Goal: Find contact information: Find contact information

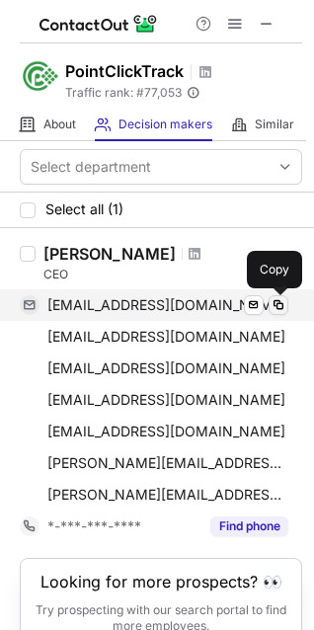
click at [281, 304] on span at bounding box center [279, 305] width 16 height 16
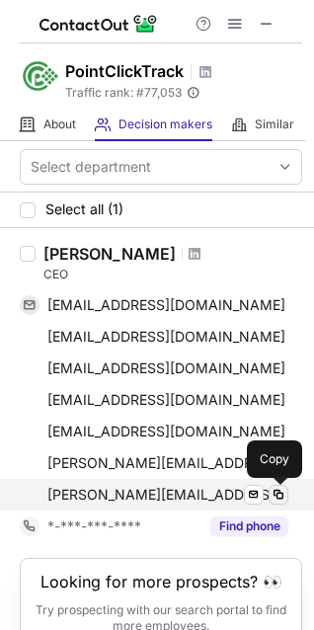
click at [277, 499] on span at bounding box center [279, 495] width 16 height 16
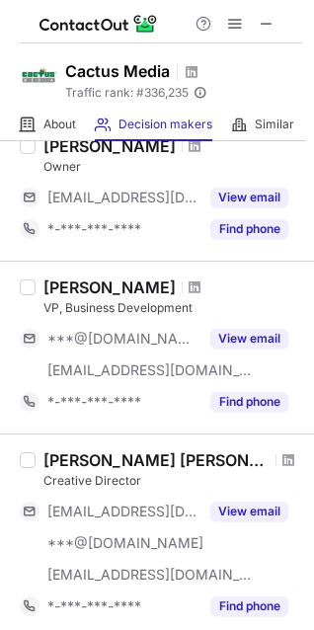
scroll to position [790, 0]
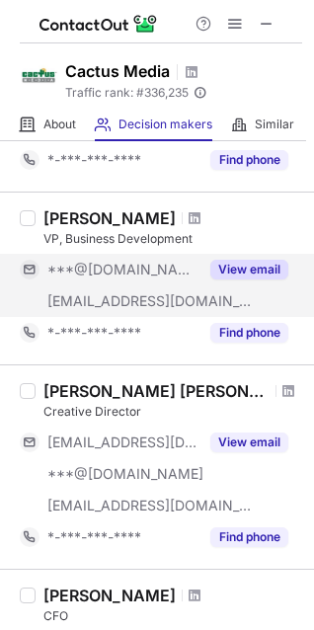
click at [265, 265] on button "View email" at bounding box center [249, 270] width 78 height 20
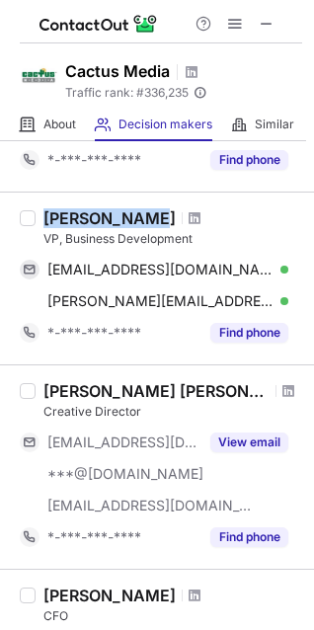
drag, startPoint x: 41, startPoint y: 220, endPoint x: 142, endPoint y: 217, distance: 100.8
click at [142, 217] on div "[PERSON_NAME] VP, Business Development [EMAIL_ADDRESS][DOMAIN_NAME] Verified Se…" at bounding box center [169, 278] width 267 height 140
copy div "[PERSON_NAME]"
click at [77, 198] on div "[PERSON_NAME] VP, Business Development [EMAIL_ADDRESS][DOMAIN_NAME] Verified Se…" at bounding box center [157, 278] width 314 height 173
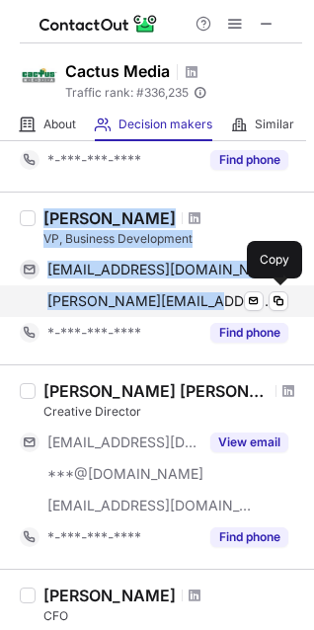
drag, startPoint x: 45, startPoint y: 220, endPoint x: 212, endPoint y: 289, distance: 180.7
click at [212, 289] on div "[PERSON_NAME] VP, Business Development [EMAIL_ADDRESS][DOMAIN_NAME] Verified Se…" at bounding box center [169, 278] width 267 height 140
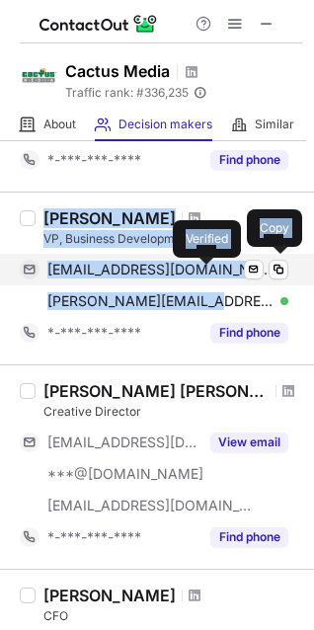
copy div "[PERSON_NAME] VP, Business Development [EMAIL_ADDRESS][DOMAIN_NAME] Verified Se…"
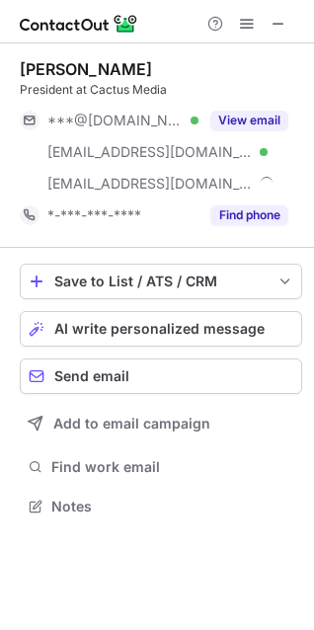
scroll to position [493, 314]
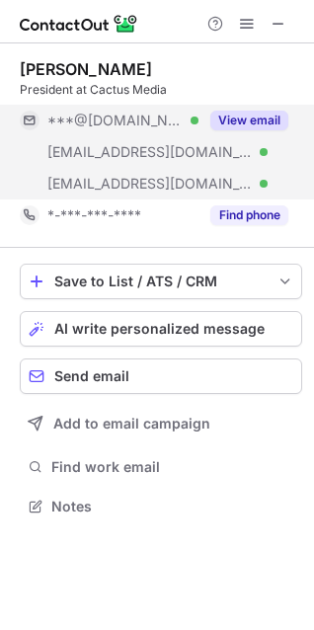
click at [257, 116] on button "View email" at bounding box center [249, 121] width 78 height 20
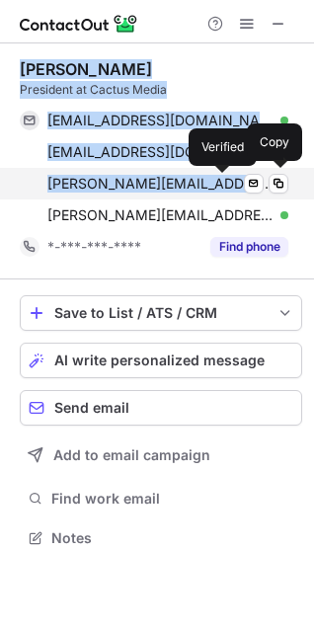
drag, startPoint x: 14, startPoint y: 70, endPoint x: 223, endPoint y: 181, distance: 236.9
click at [223, 181] on div "[PERSON_NAME] President at Cactus Media [EMAIL_ADDRESS][DOMAIN_NAME] Verified S…" at bounding box center [157, 305] width 314 height 525
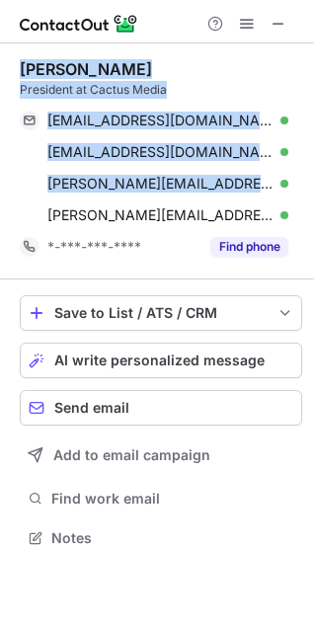
copy div "[PERSON_NAME] President at Cactus Media [EMAIL_ADDRESS][DOMAIN_NAME] Verified S…"
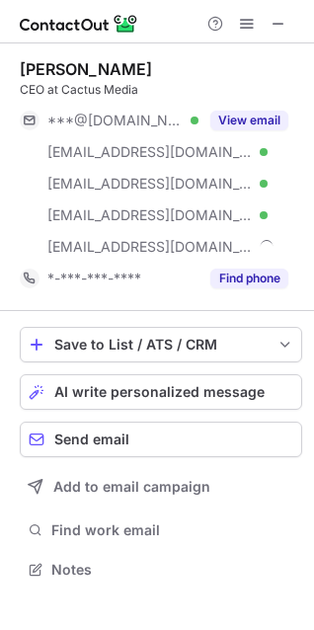
scroll to position [556, 314]
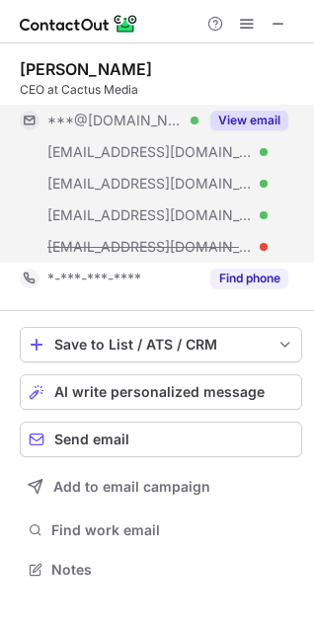
click at [234, 119] on button "View email" at bounding box center [249, 121] width 78 height 20
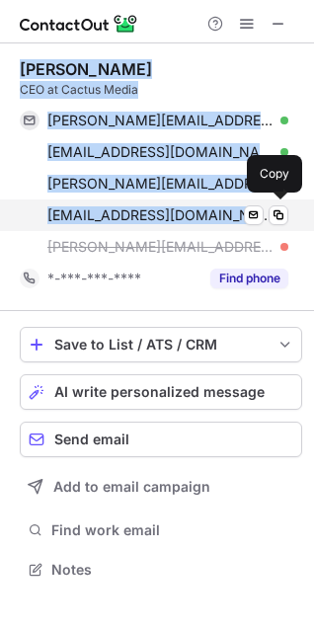
drag, startPoint x: 22, startPoint y: 70, endPoint x: 226, endPoint y: 206, distance: 245.2
click at [226, 206] on div "[PERSON_NAME] CEO at Cactus Media [PERSON_NAME][EMAIL_ADDRESS][PERSON_NAME][DOM…" at bounding box center [161, 176] width 283 height 235
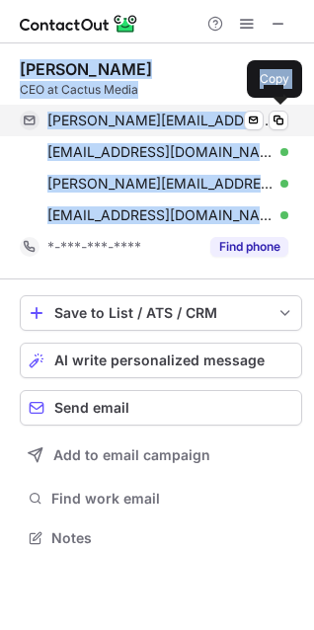
scroll to position [525, 314]
copy div "[PERSON_NAME] CEO at Cactus Media [PERSON_NAME][EMAIL_ADDRESS][PERSON_NAME][DOM…"
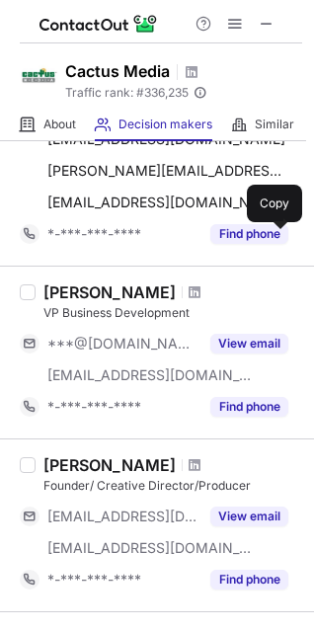
scroll to position [296, 0]
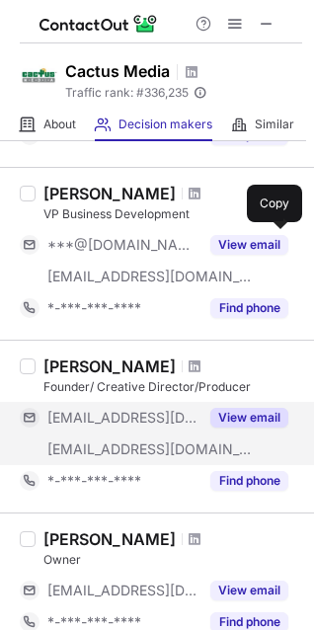
click at [231, 414] on button "View email" at bounding box center [249, 418] width 78 height 20
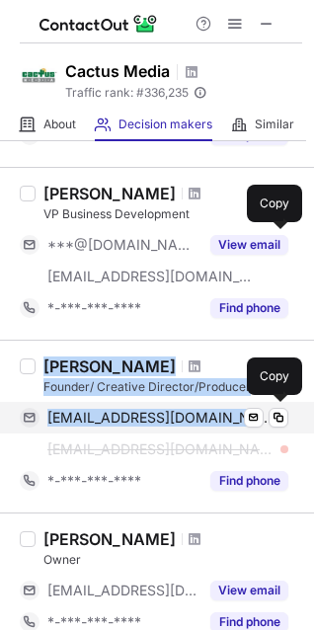
drag, startPoint x: 47, startPoint y: 366, endPoint x: 256, endPoint y: 406, distance: 212.4
click at [256, 406] on div "[PERSON_NAME] Founder/ Creative Director/Producer [EMAIL_ADDRESS][DOMAIN_NAME] …" at bounding box center [169, 427] width 267 height 140
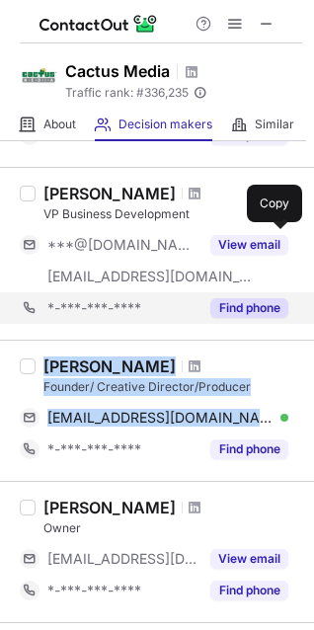
copy div "[PERSON_NAME] Founder/ Creative Director/Producer [EMAIL_ADDRESS][DOMAIN_NAME]"
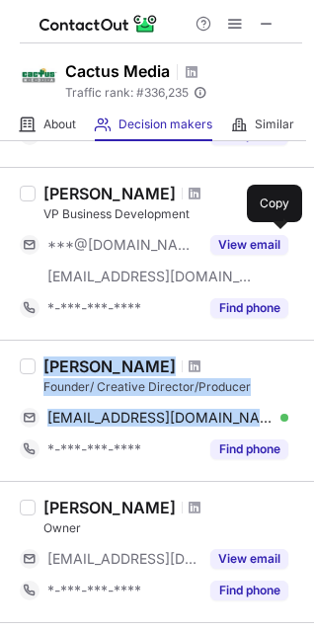
click at [77, 362] on div "[PERSON_NAME]" at bounding box center [109, 367] width 132 height 20
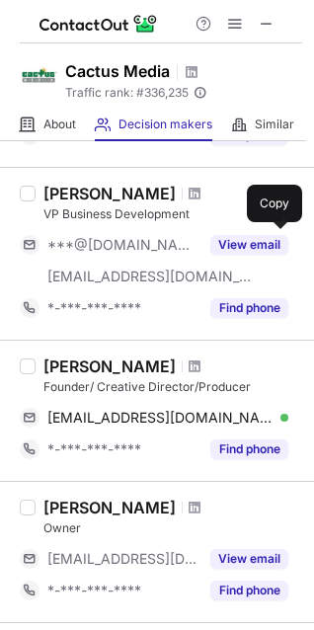
click at [102, 363] on div "[PERSON_NAME]" at bounding box center [109, 367] width 132 height 20
click at [103, 365] on div "[PERSON_NAME]" at bounding box center [109, 367] width 132 height 20
click at [66, 367] on div "[PERSON_NAME]" at bounding box center [109, 367] width 132 height 20
click at [40, 368] on div "[PERSON_NAME] Founder/ Creative Director/Producer [EMAIL_ADDRESS][DOMAIN_NAME] …" at bounding box center [169, 411] width 267 height 109
click at [40, 367] on div "[PERSON_NAME] Founder/ Creative Director/Producer [EMAIL_ADDRESS][DOMAIN_NAME] …" at bounding box center [169, 411] width 267 height 109
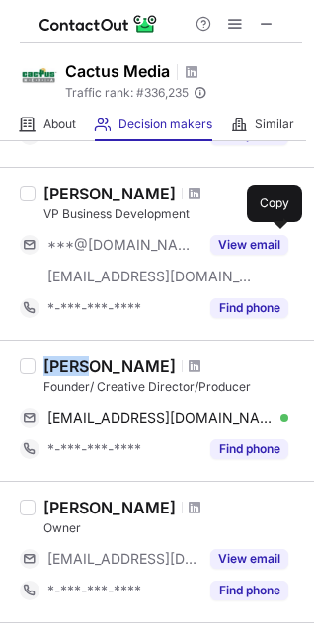
click at [40, 367] on div "[PERSON_NAME] Founder/ Creative Director/Producer [EMAIL_ADDRESS][DOMAIN_NAME] …" at bounding box center [169, 411] width 267 height 109
click at [59, 362] on div "[PERSON_NAME]" at bounding box center [109, 367] width 132 height 20
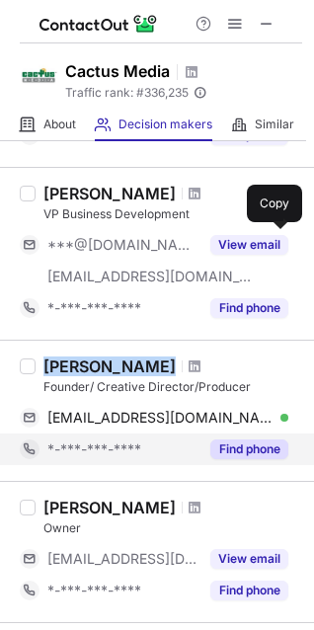
click at [220, 450] on button "Find phone" at bounding box center [249, 450] width 78 height 20
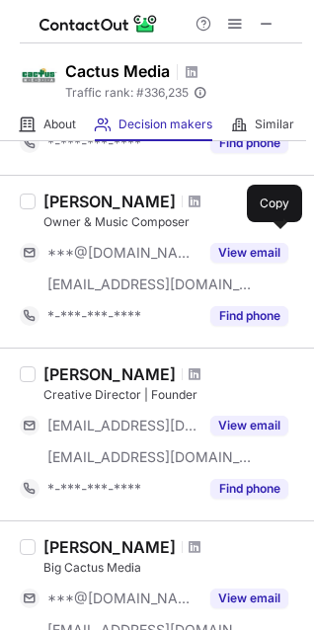
scroll to position [1284, 0]
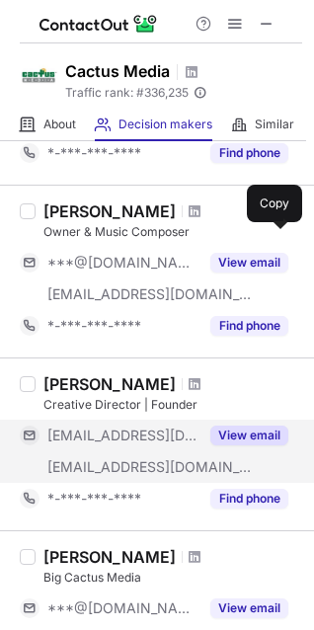
click at [227, 432] on button "View email" at bounding box center [249, 436] width 78 height 20
